Goal: Find contact information: Find contact information

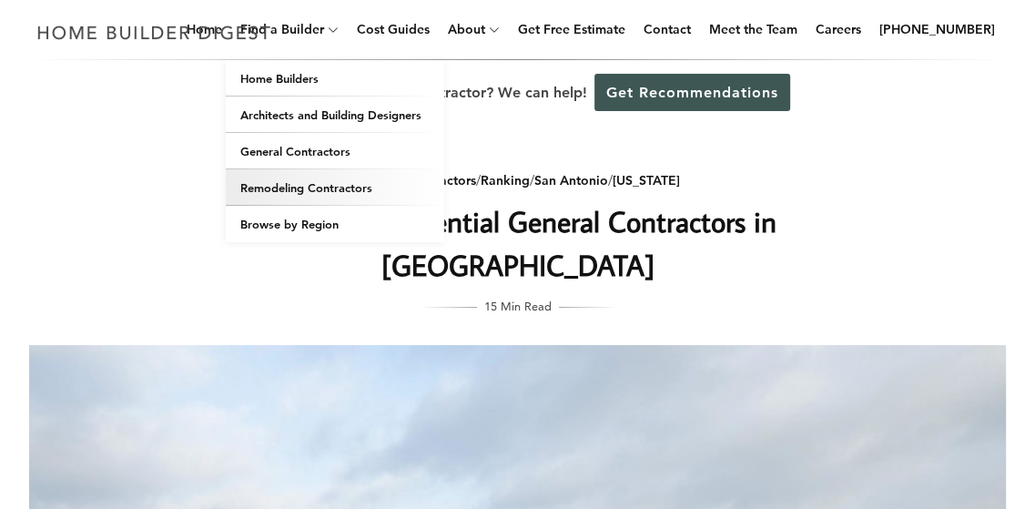
click at [308, 187] on link "Remodeling Contractors" at bounding box center [335, 187] width 218 height 36
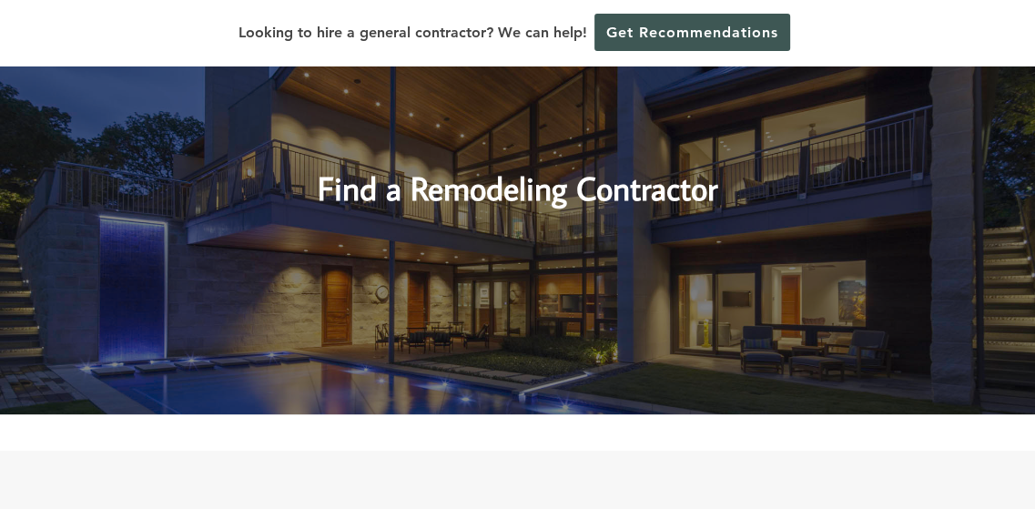
scroll to position [724, 0]
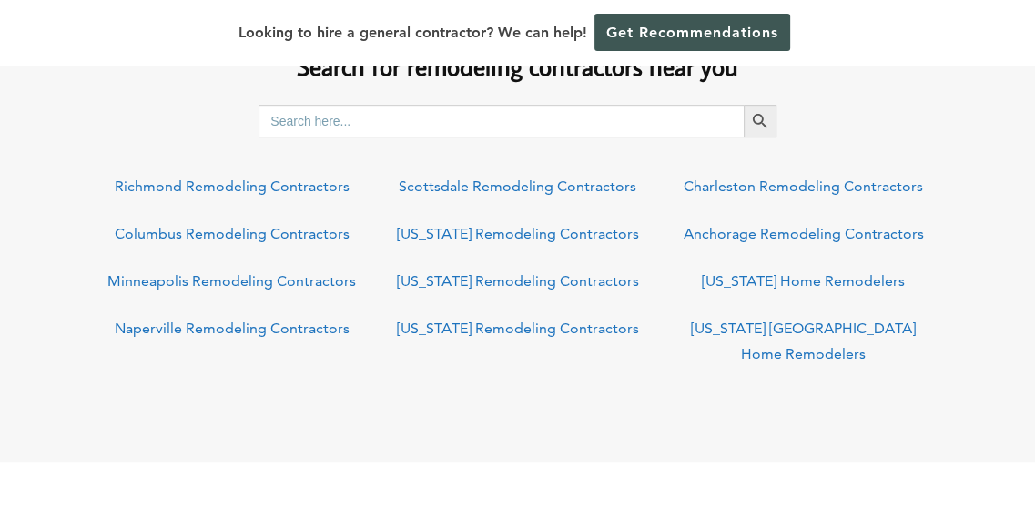
click at [501, 189] on link "Scottsdale Remodeling Contractors" at bounding box center [518, 185] width 238 height 17
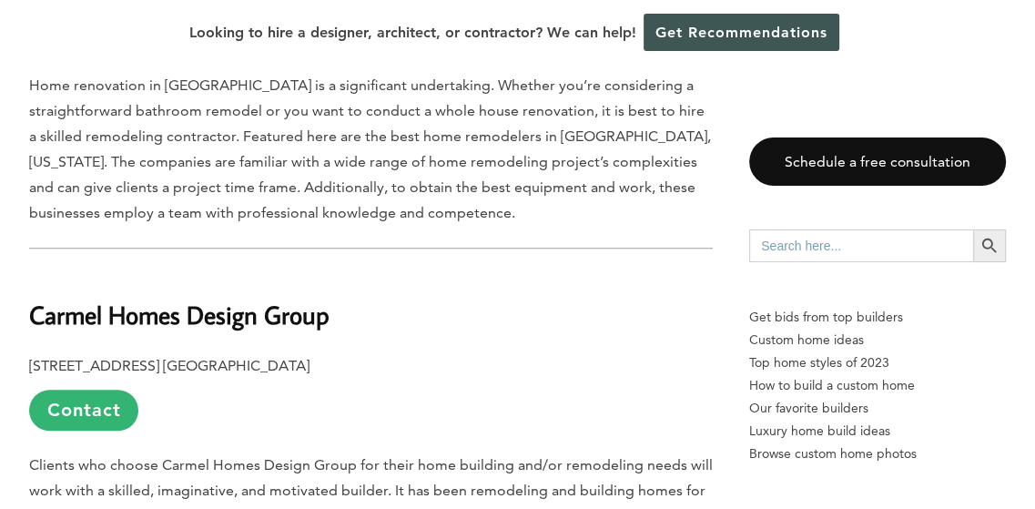
scroll to position [1147, 0]
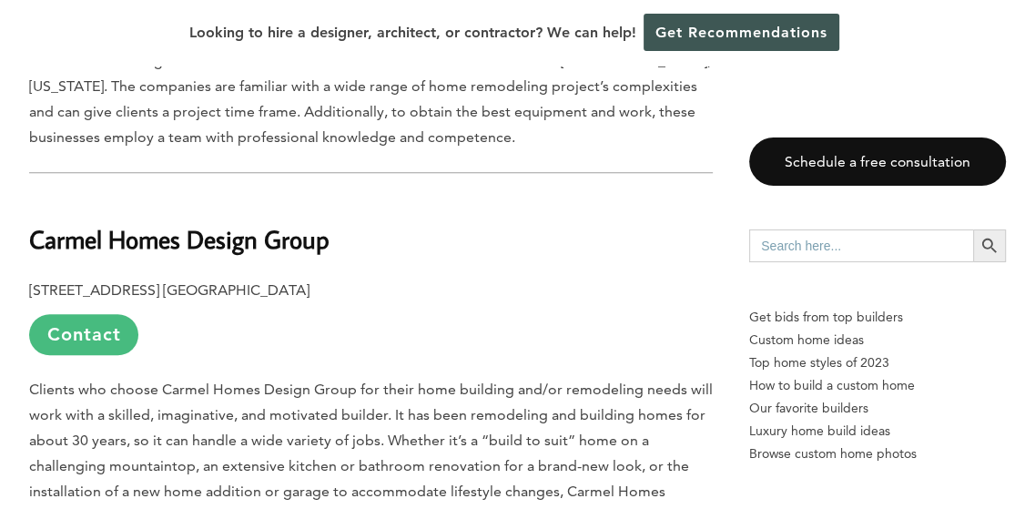
click at [106, 314] on link "Contact" at bounding box center [83, 334] width 109 height 41
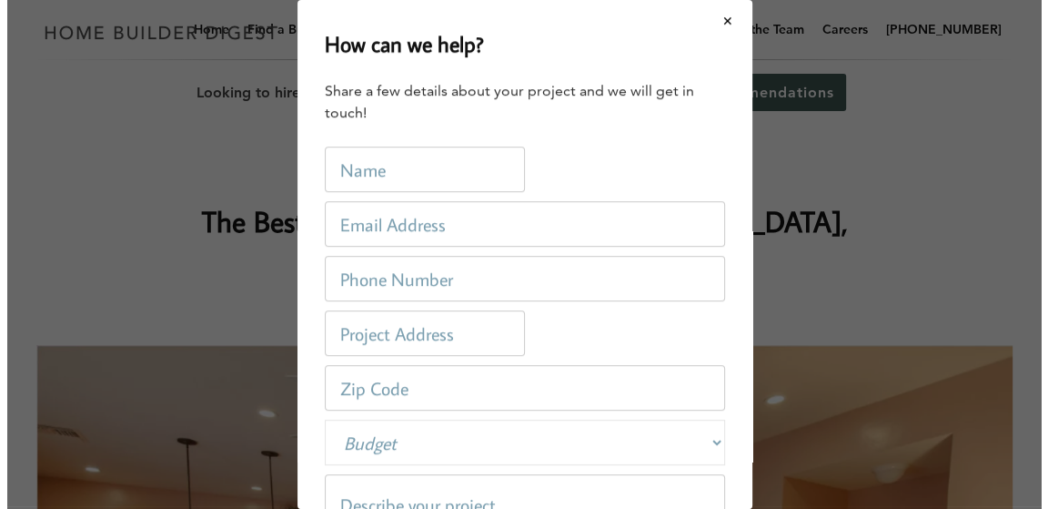
scroll to position [0, 0]
